Goal: Find contact information: Find contact information

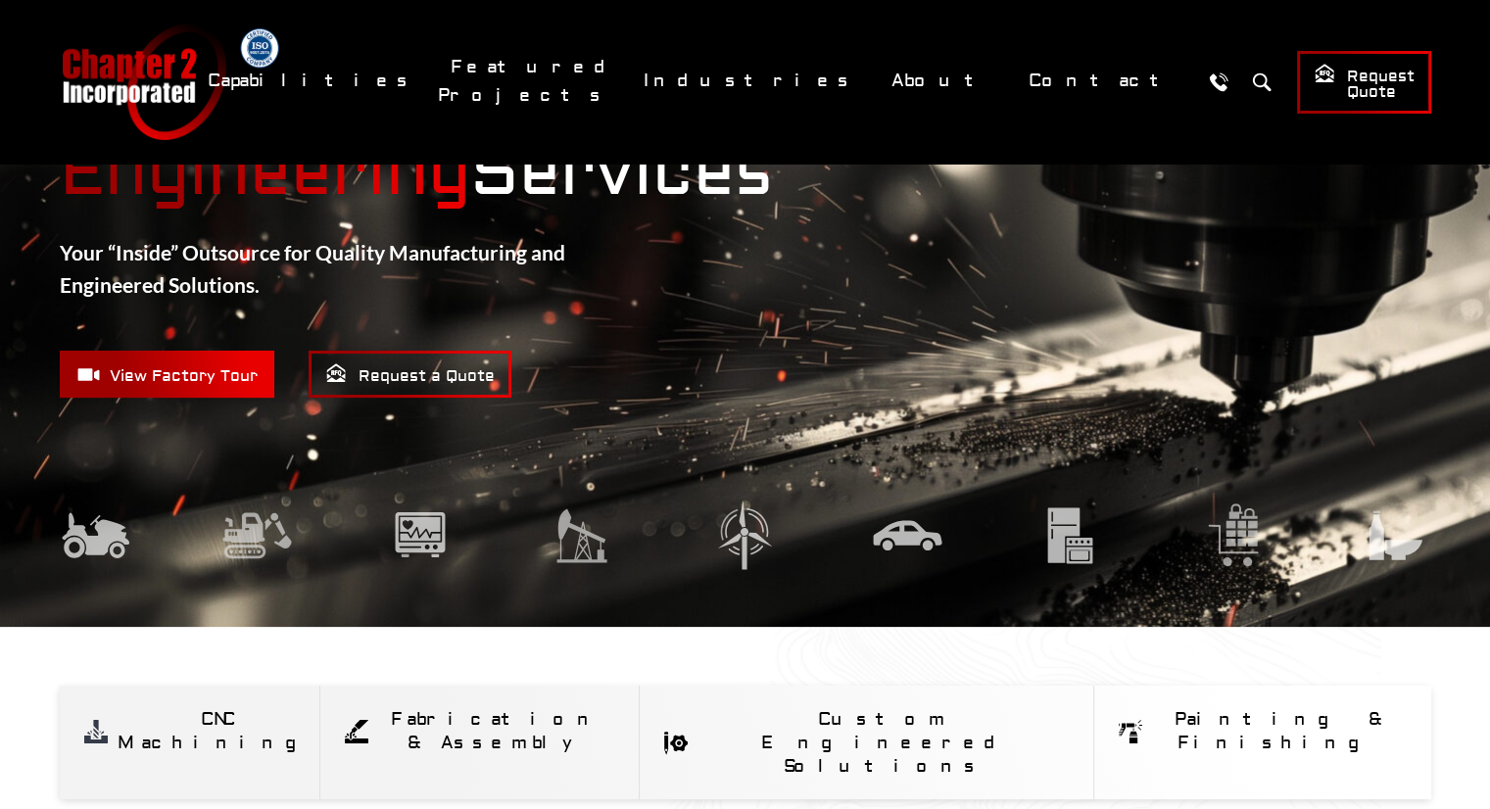
scroll to position [137, 0]
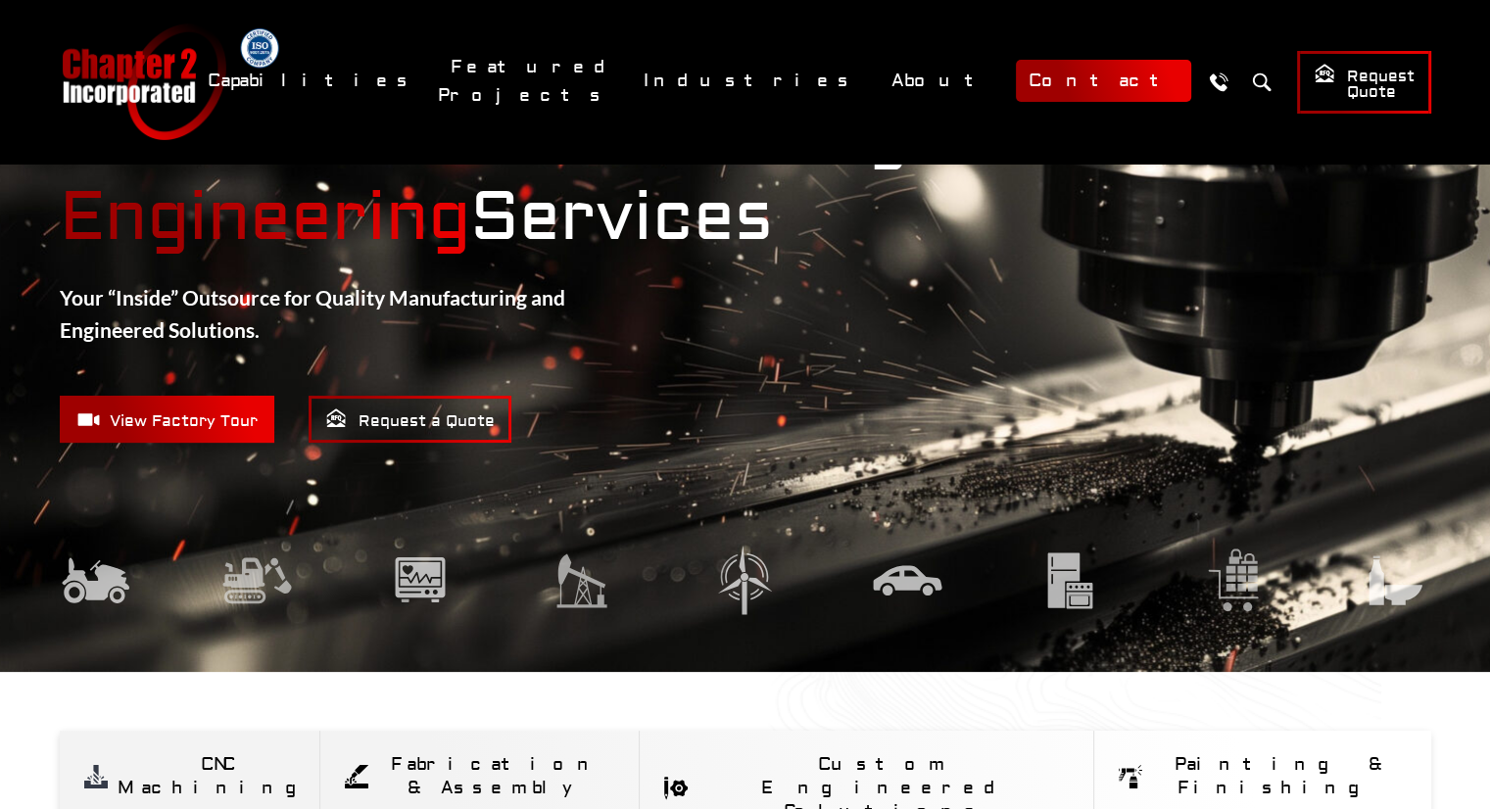
click at [1097, 86] on link "Contact" at bounding box center [1103, 81] width 175 height 42
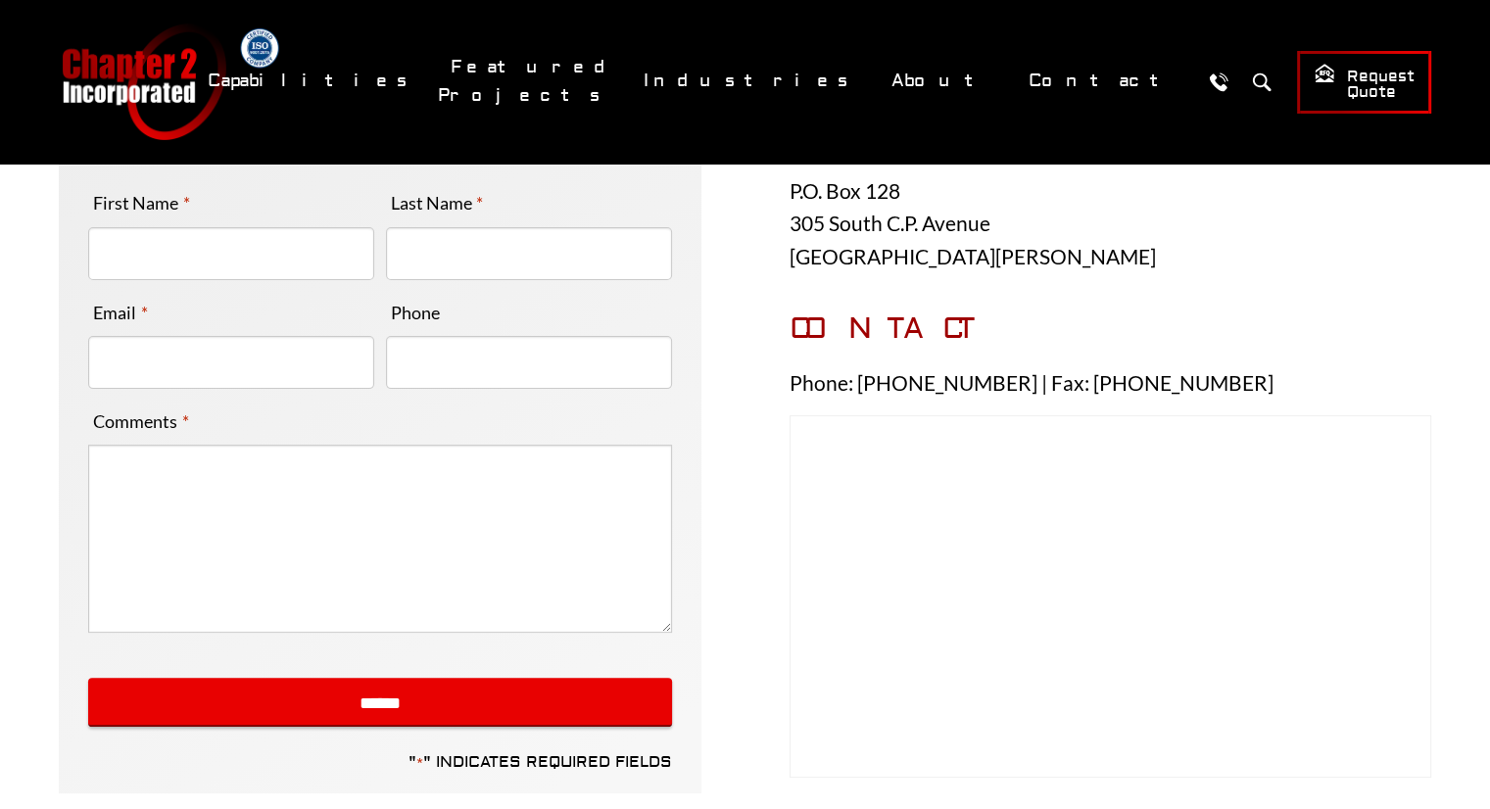
scroll to position [341, 0]
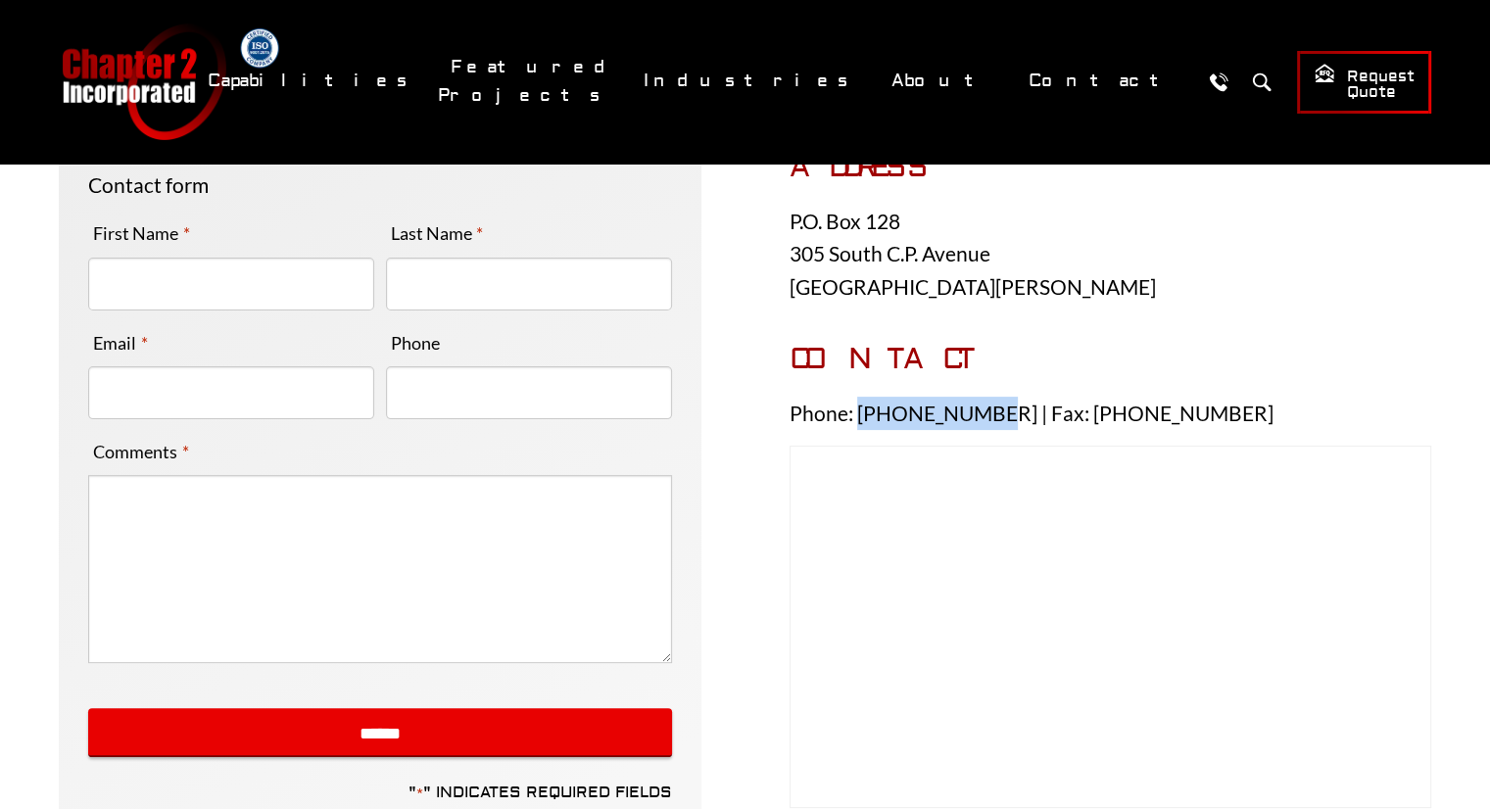
drag, startPoint x: 857, startPoint y: 408, endPoint x: 980, endPoint y: 413, distance: 122.6
click at [980, 413] on p "Phone: [PHONE_NUMBER] | Fax: [PHONE_NUMBER]" at bounding box center [1111, 413] width 643 height 33
copy p "920.648.8125"
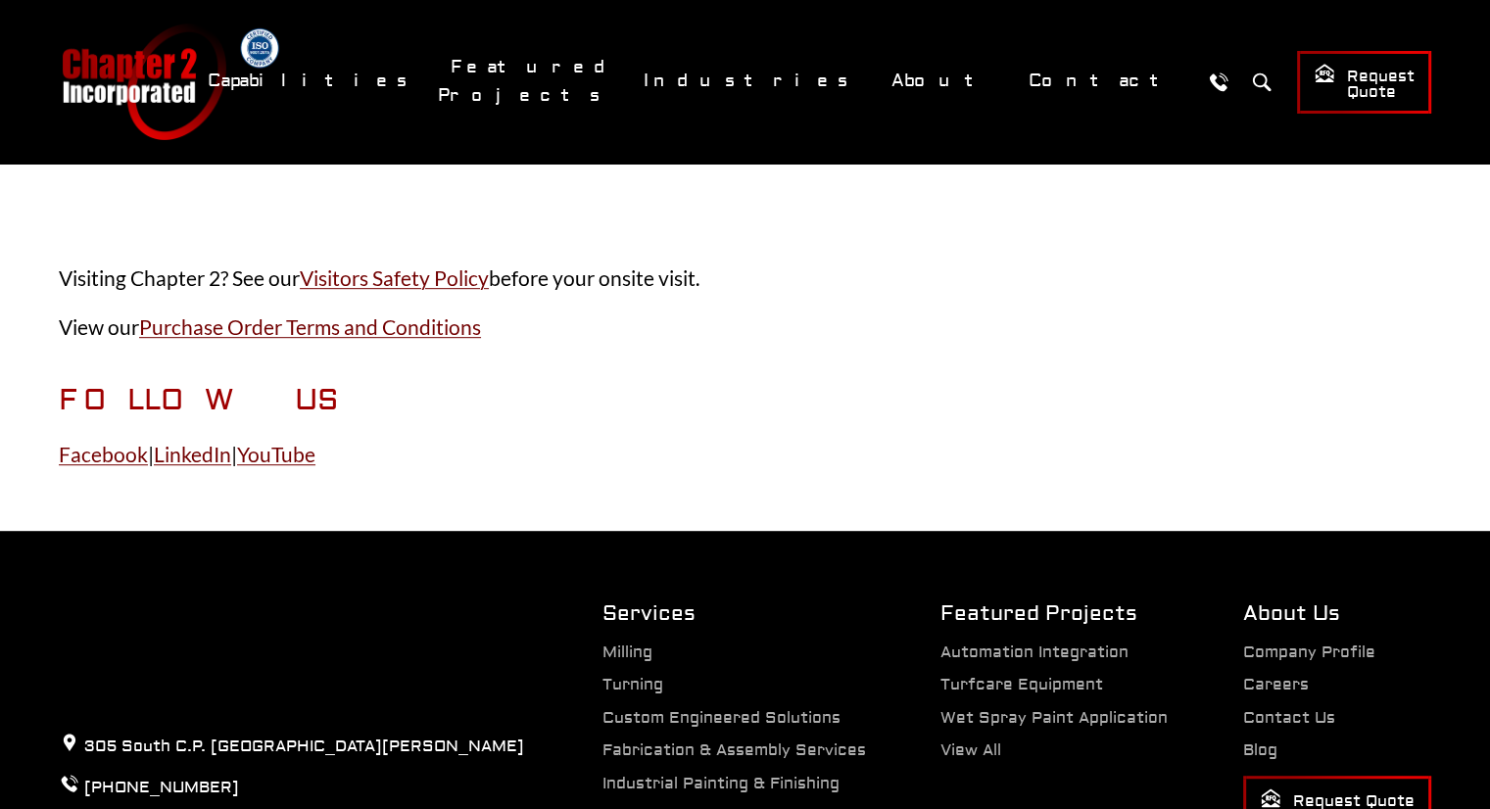
scroll to position [1013, 0]
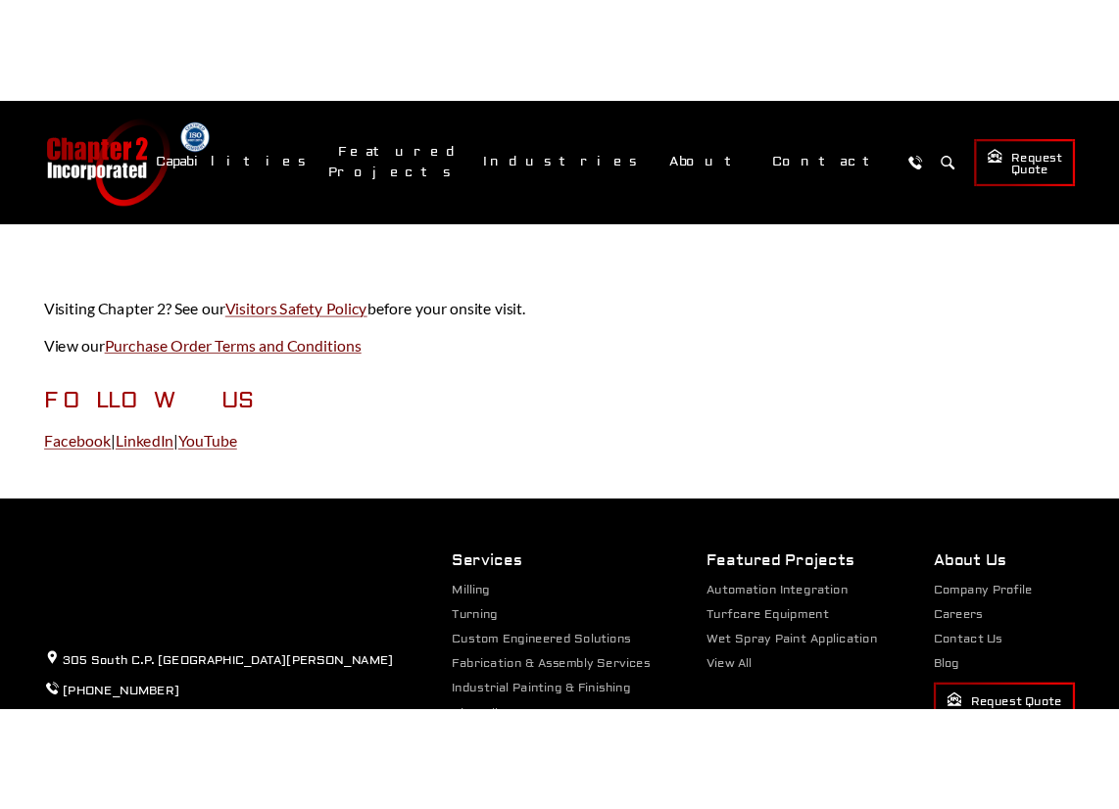
scroll to position [1046, 0]
